Goal: Navigation & Orientation: Find specific page/section

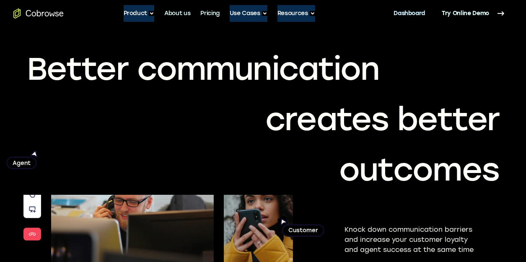
click at [414, 16] on link "Dashboard" at bounding box center [409, 13] width 31 height 17
click at [414, 15] on link "Dashboard" at bounding box center [409, 13] width 31 height 17
click at [417, 13] on link "Dashboard" at bounding box center [409, 13] width 31 height 17
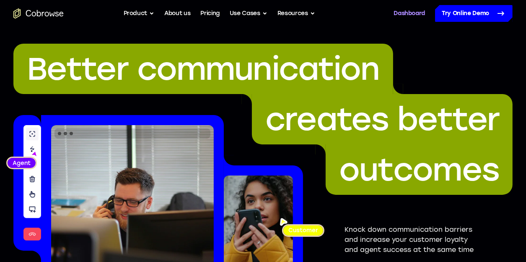
click at [410, 9] on link "Dashboard" at bounding box center [409, 13] width 31 height 17
click at [417, 11] on link "Dashboard" at bounding box center [409, 13] width 31 height 17
click at [417, 15] on link "Dashboard" at bounding box center [409, 13] width 31 height 17
